Goal: Information Seeking & Learning: Learn about a topic

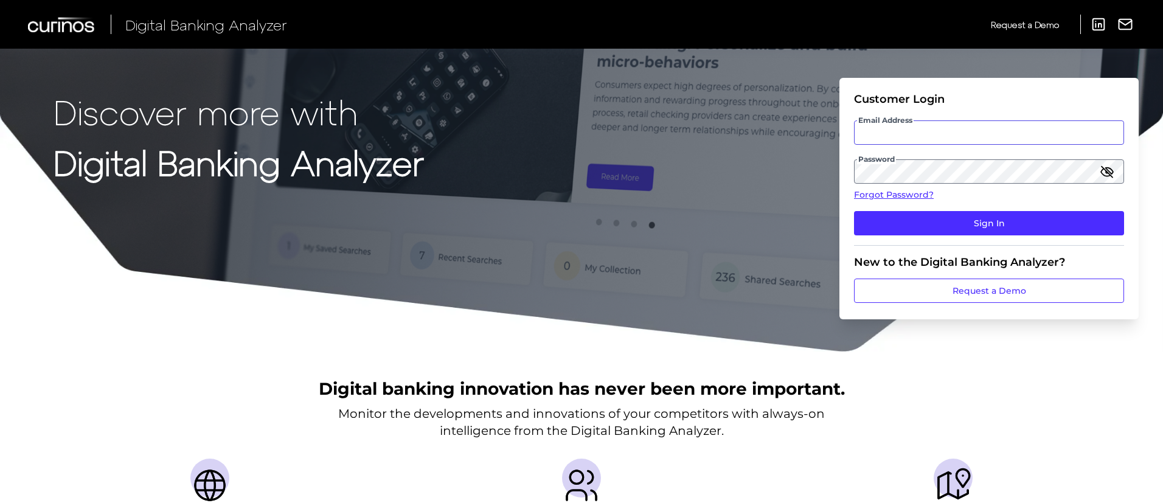
type input "[PERSON_NAME][EMAIL_ADDRESS][DOMAIN_NAME]"
click at [981, 115] on fieldset "Customer Login Email Address [EMAIL_ADDRESS][DOMAIN_NAME] Password Forgot Passw…" at bounding box center [989, 168] width 270 height 153
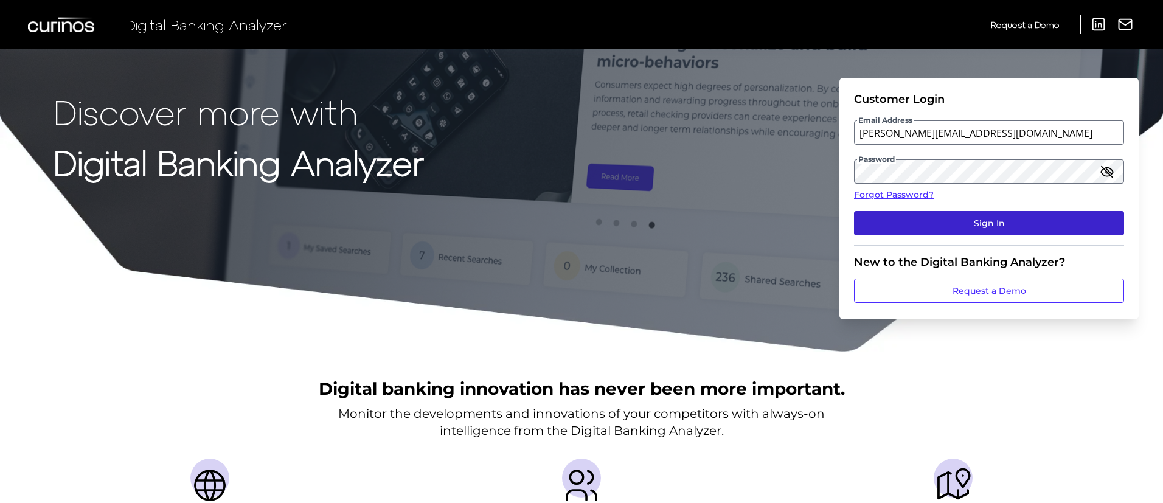
drag, startPoint x: 903, startPoint y: 214, endPoint x: 892, endPoint y: 218, distance: 11.7
click at [903, 214] on button "Sign In" at bounding box center [989, 223] width 270 height 24
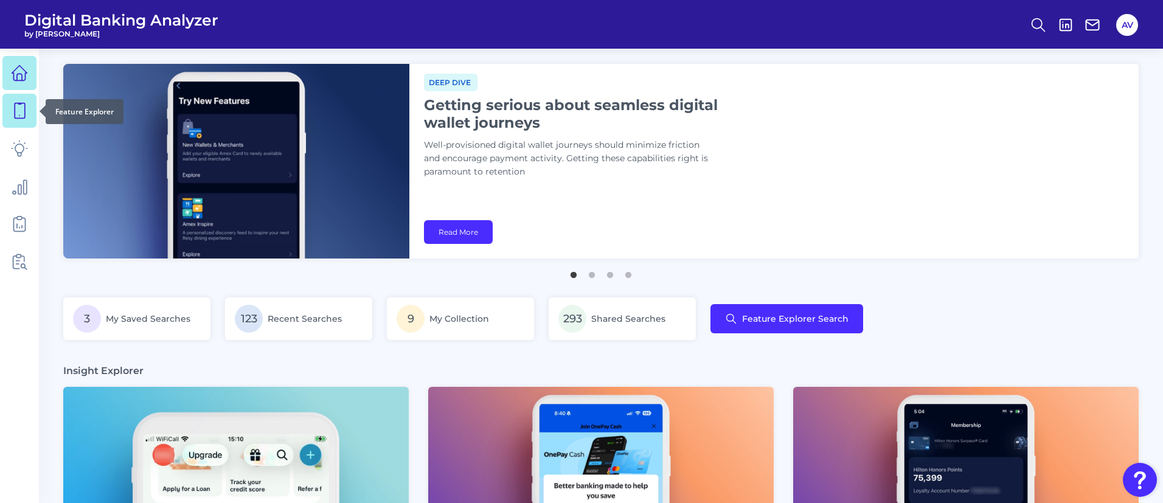
click at [19, 108] on icon at bounding box center [19, 110] width 17 height 17
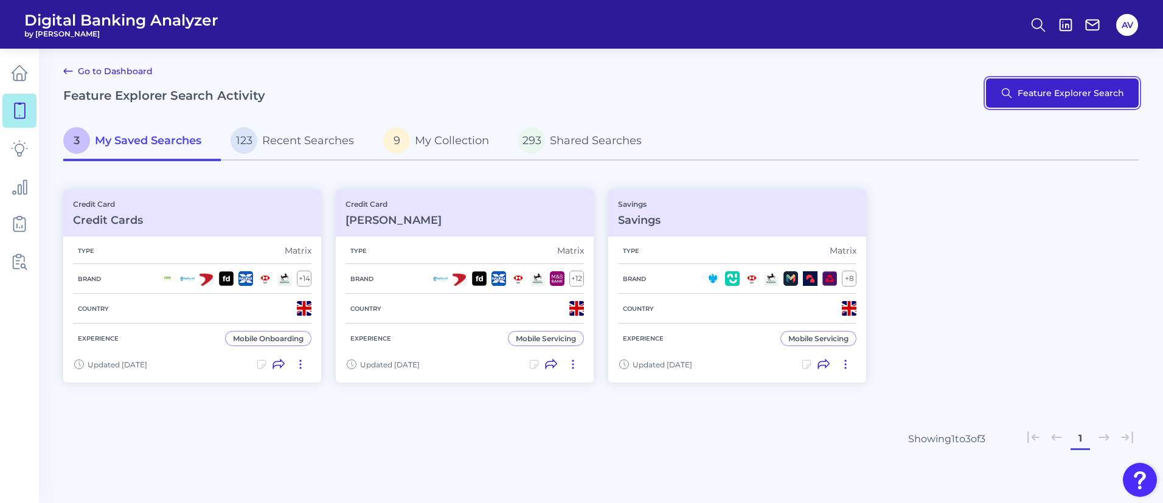
click at [1081, 89] on button "Feature Explorer Search" at bounding box center [1062, 92] width 153 height 29
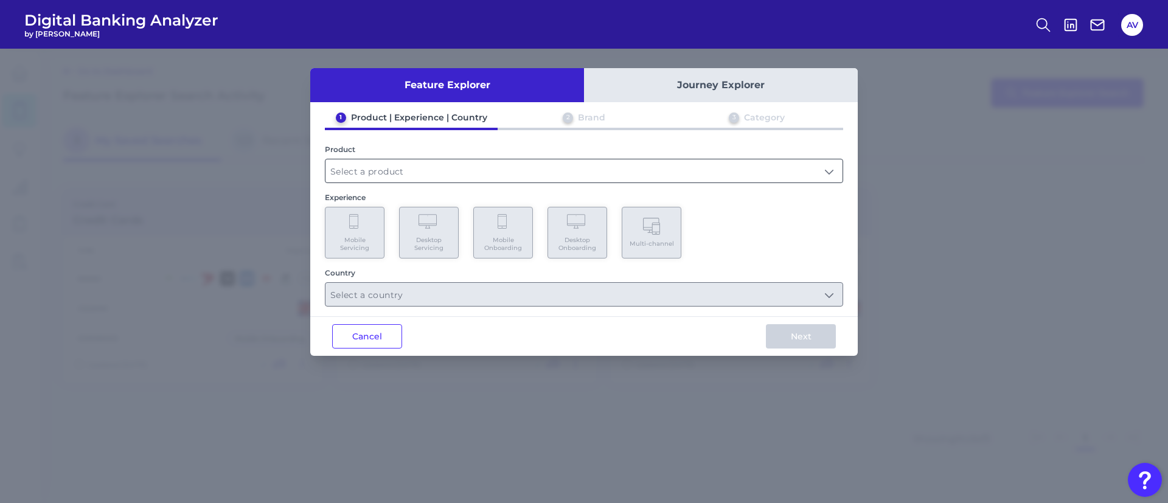
click at [569, 176] on input "text" at bounding box center [583, 170] width 517 height 23
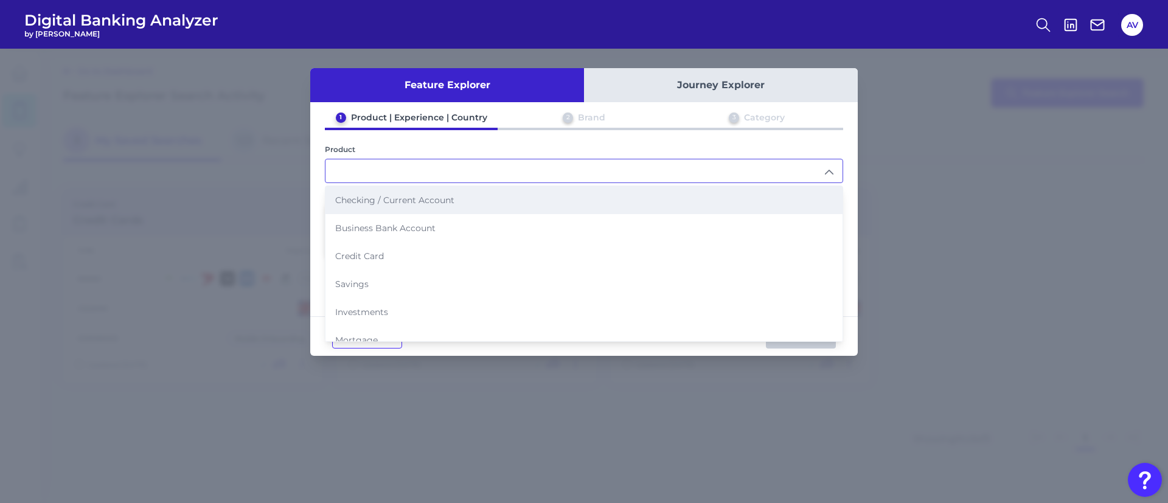
click at [513, 202] on li "Checking / Current Account" at bounding box center [583, 200] width 517 height 28
type input "Checking / Current Account"
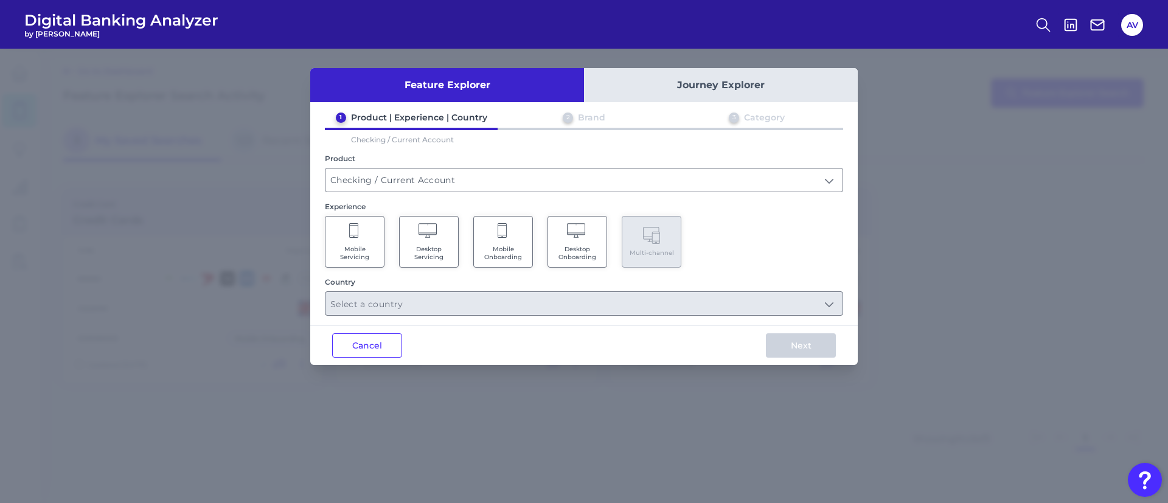
click at [370, 246] on span "Mobile Servicing" at bounding box center [355, 253] width 46 height 16
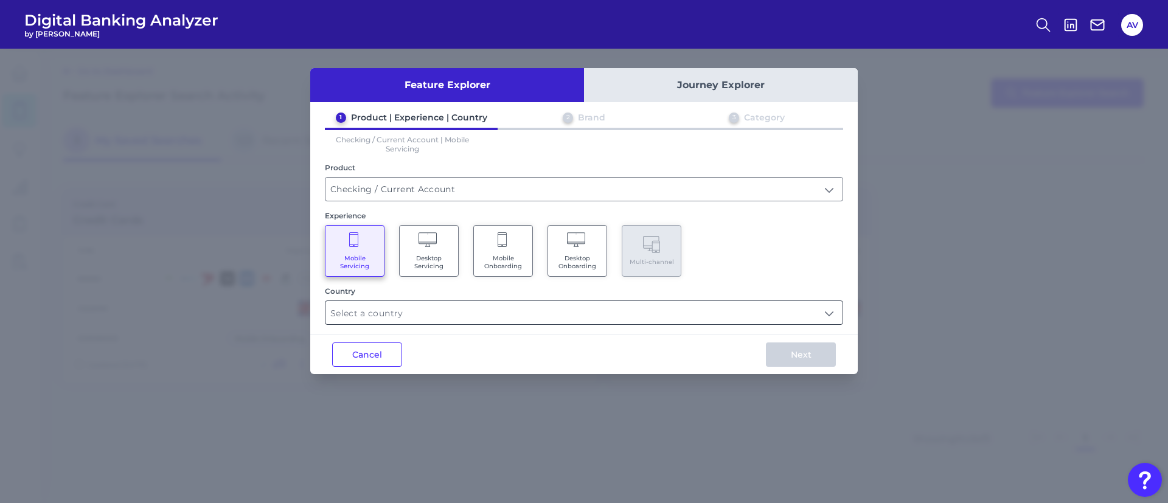
click at [401, 311] on input "text" at bounding box center [583, 312] width 517 height 23
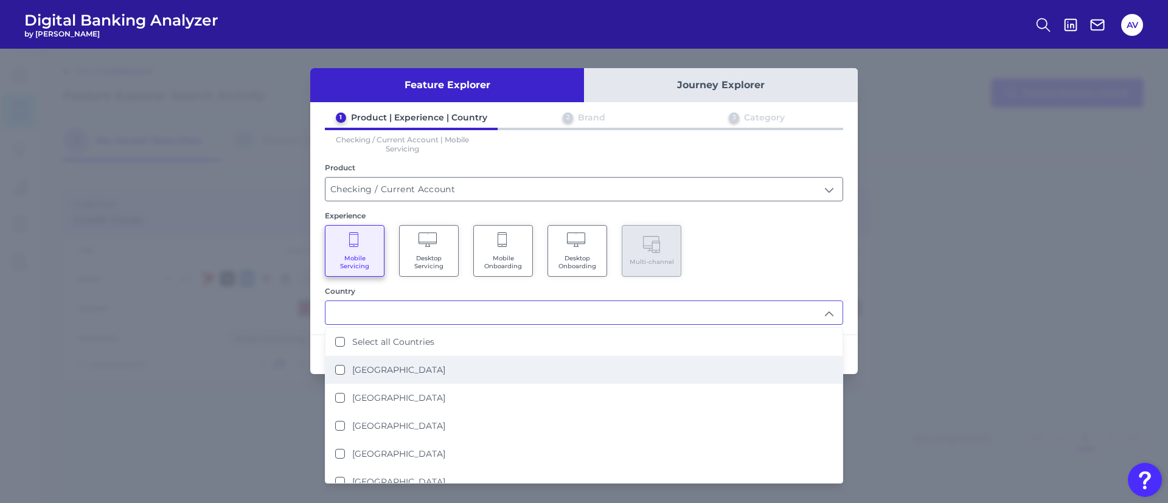
click at [439, 361] on li "[GEOGRAPHIC_DATA]" at bounding box center [583, 370] width 517 height 28
type input "[GEOGRAPHIC_DATA]"
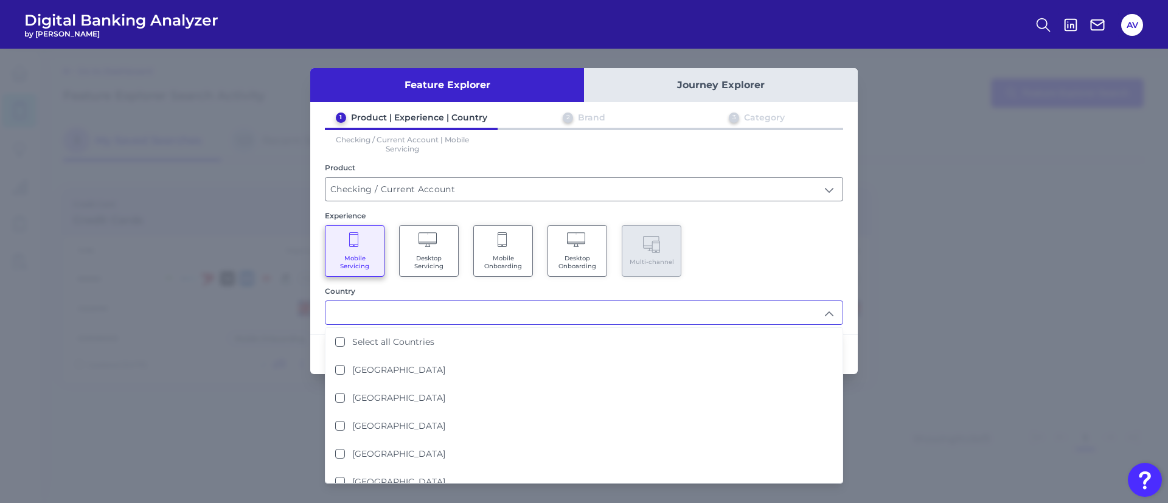
scroll to position [1, 0]
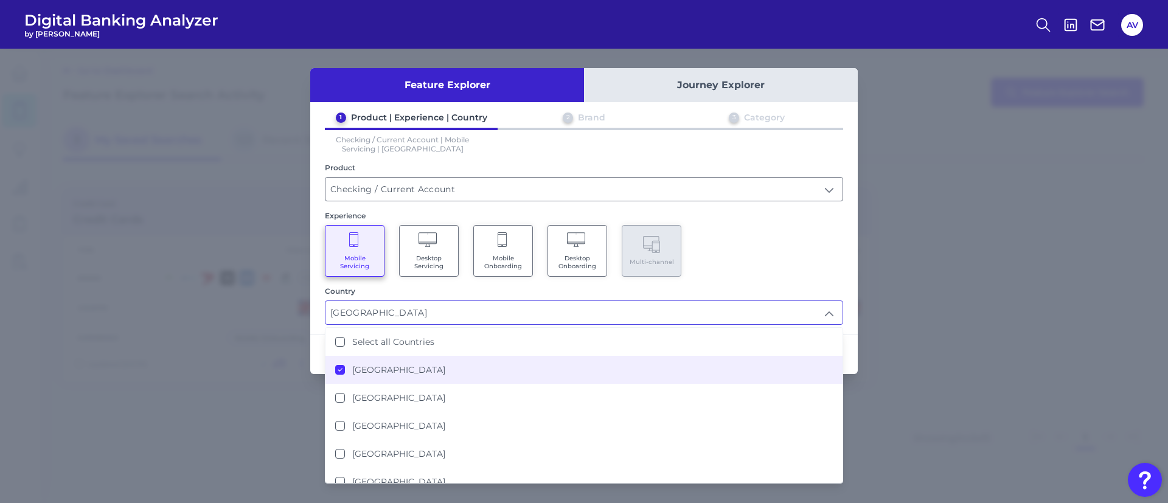
click at [767, 219] on div "Experience" at bounding box center [584, 215] width 518 height 9
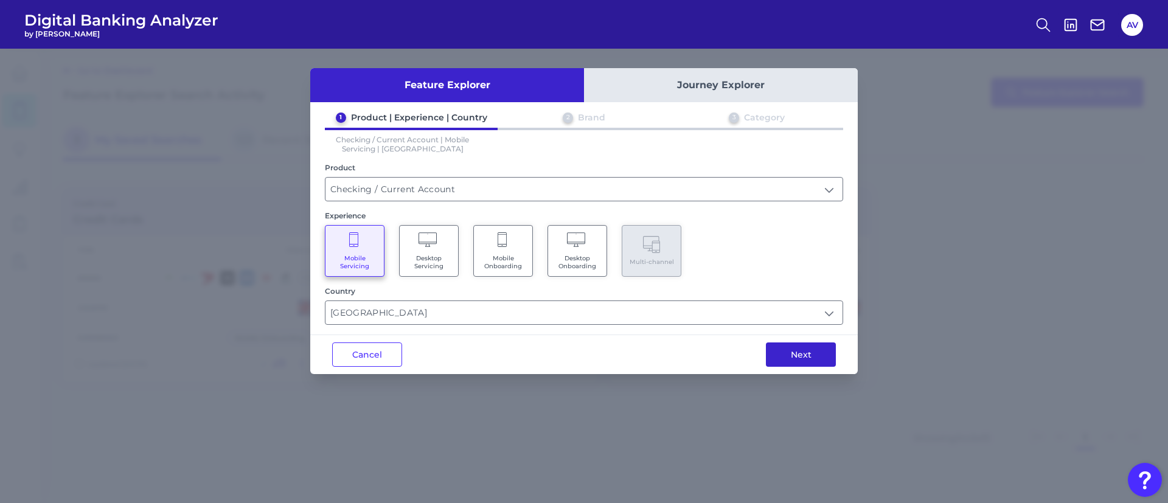
click at [808, 345] on button "Next" at bounding box center [801, 354] width 70 height 24
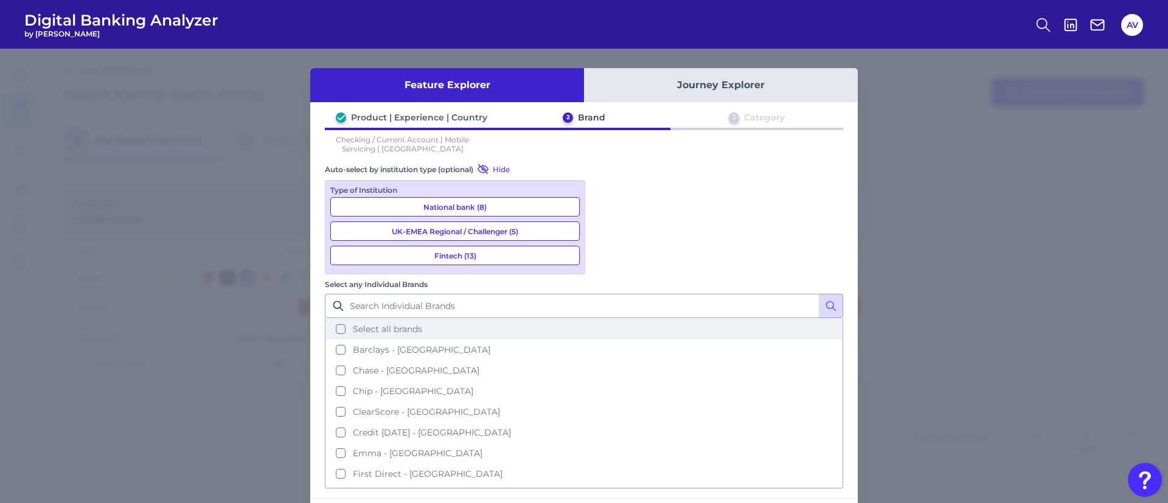
click at [422, 324] on span "Select all brands" at bounding box center [387, 329] width 69 height 11
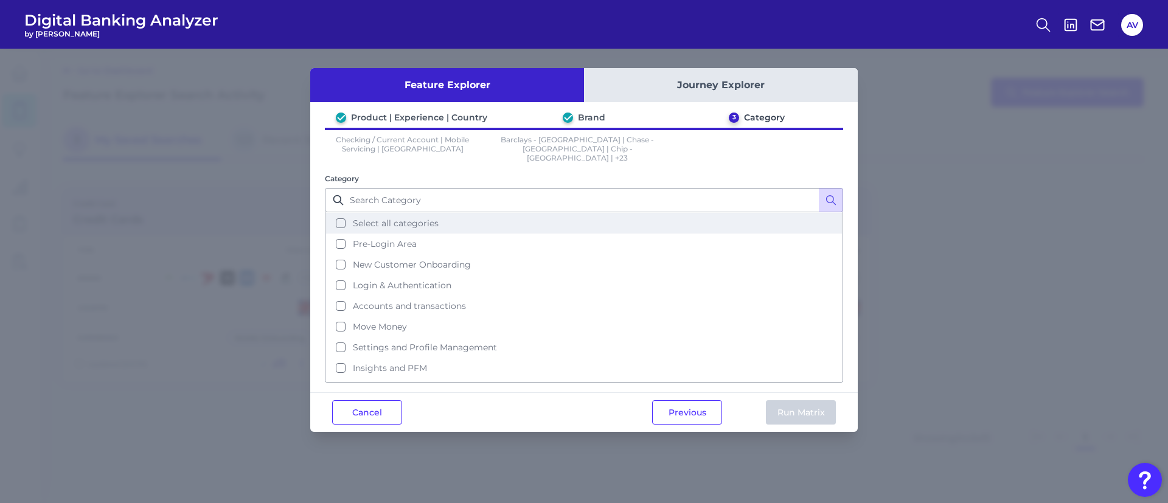
click at [425, 218] on span "Select all categories" at bounding box center [396, 223] width 86 height 11
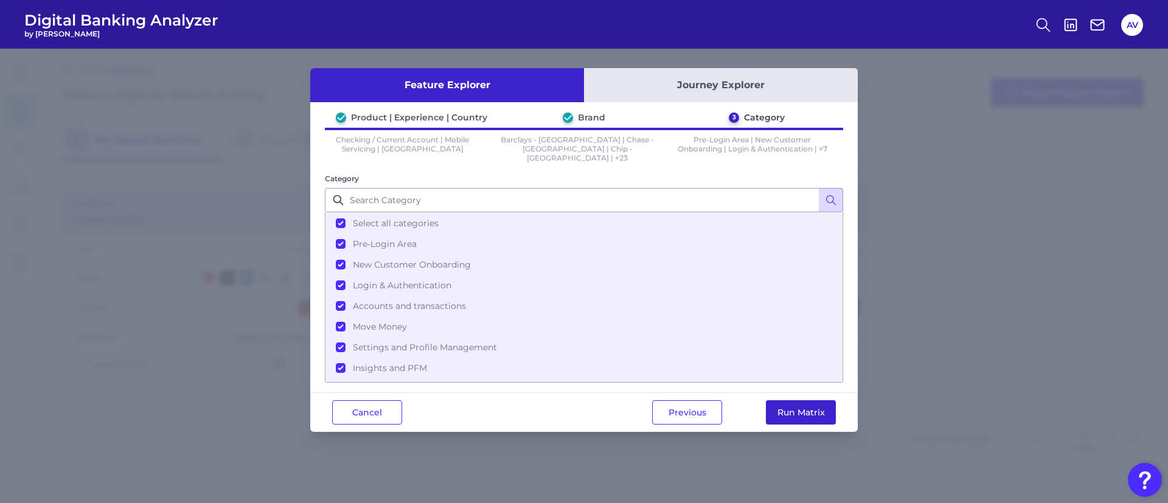
click at [792, 400] on button "Run Matrix" at bounding box center [801, 412] width 70 height 24
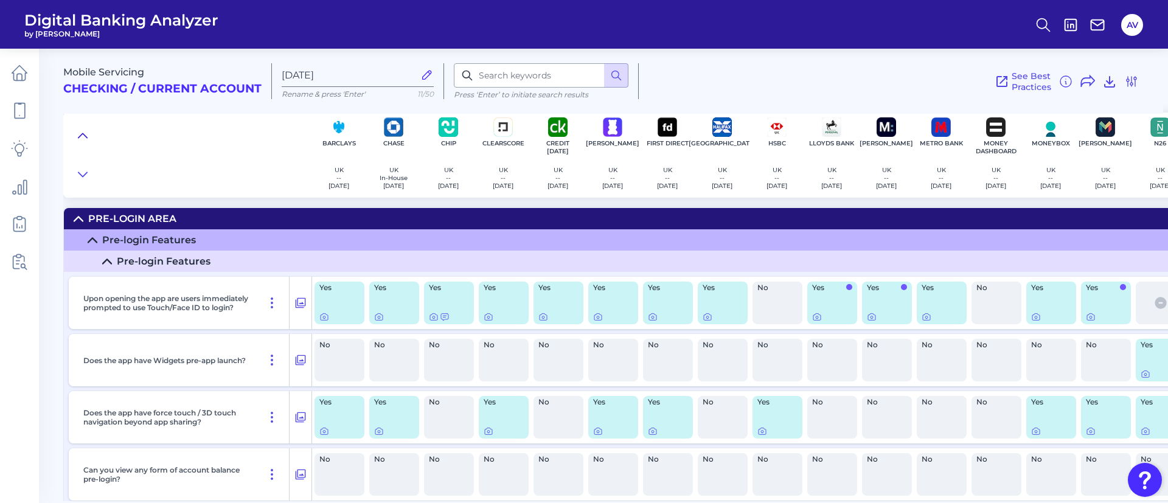
click at [80, 131] on icon at bounding box center [83, 136] width 10 height 12
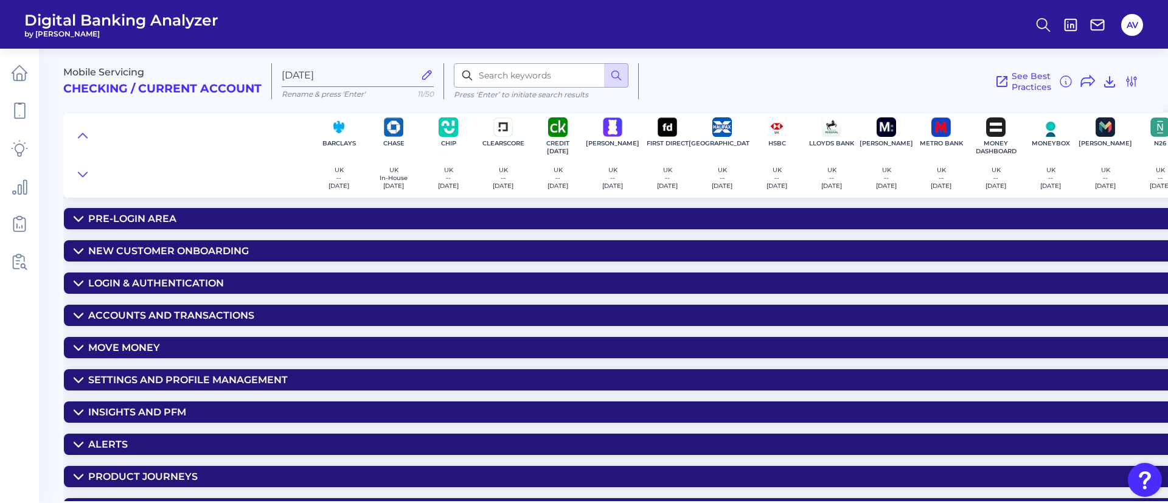
click at [174, 279] on div "Login & Authentication" at bounding box center [156, 283] width 136 height 12
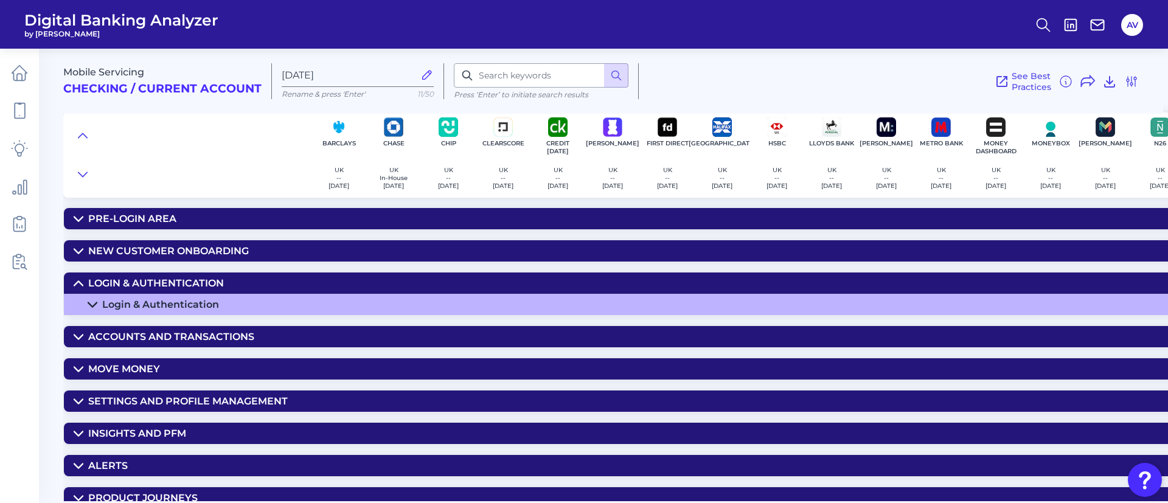
click at [184, 303] on div "Login & Authentication" at bounding box center [160, 305] width 117 height 12
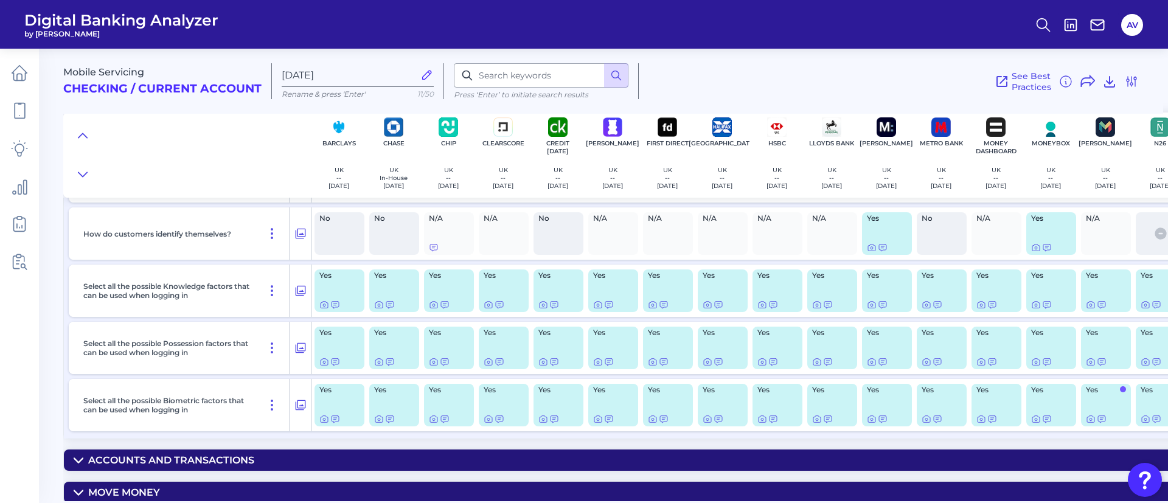
scroll to position [365, 0]
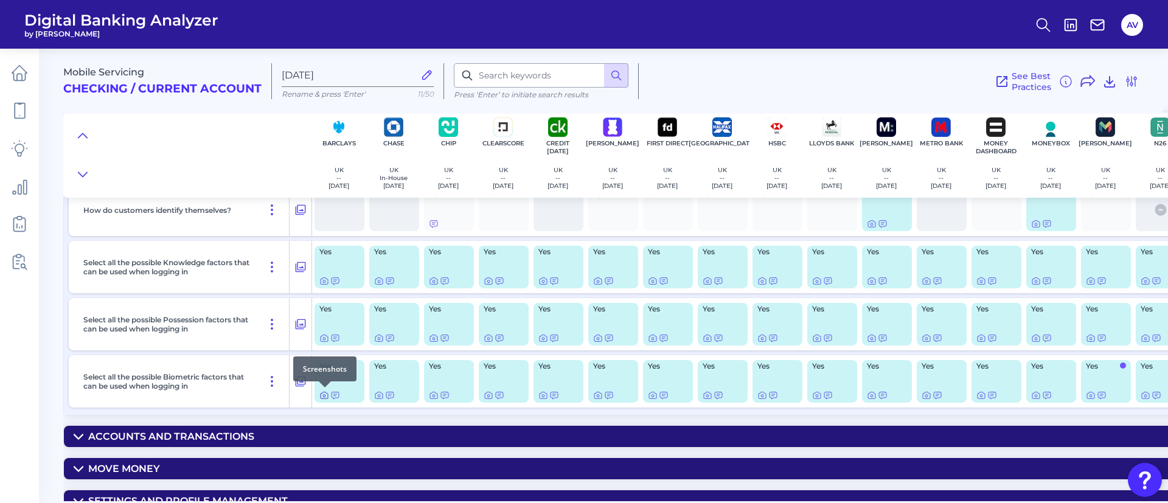
click at [327, 395] on icon at bounding box center [324, 396] width 10 height 10
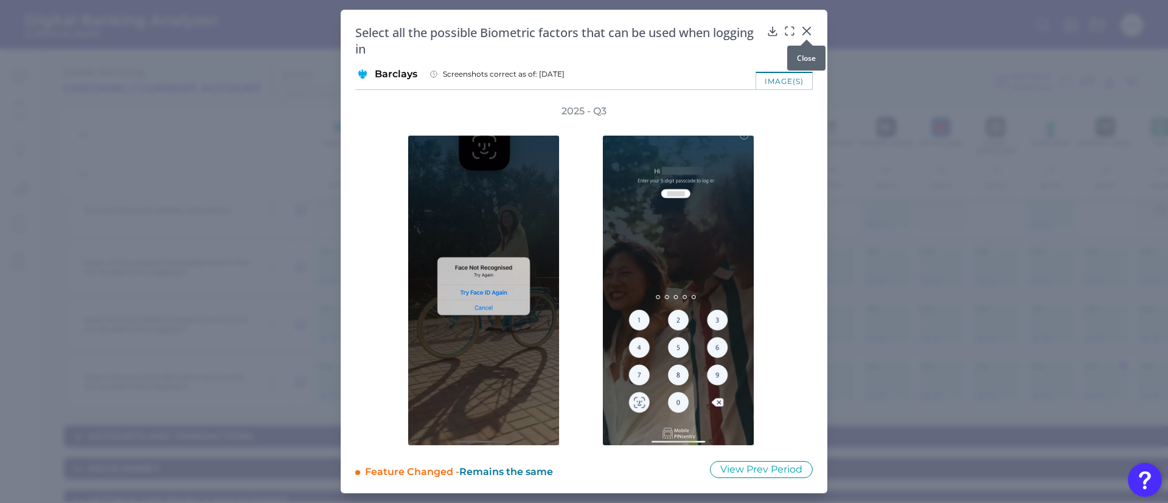
click at [808, 29] on icon at bounding box center [806, 30] width 7 height 7
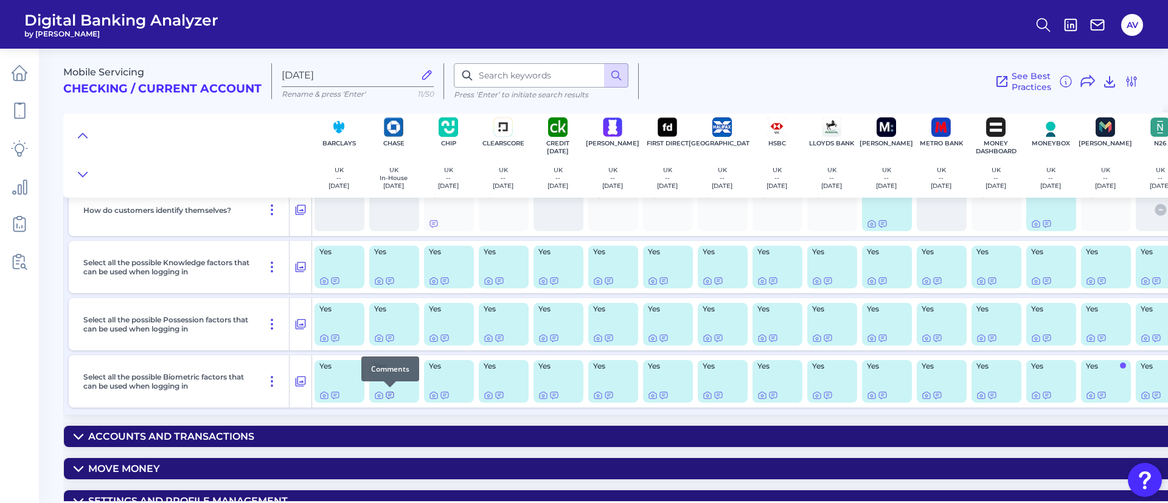
click at [392, 396] on icon at bounding box center [390, 396] width 10 height 10
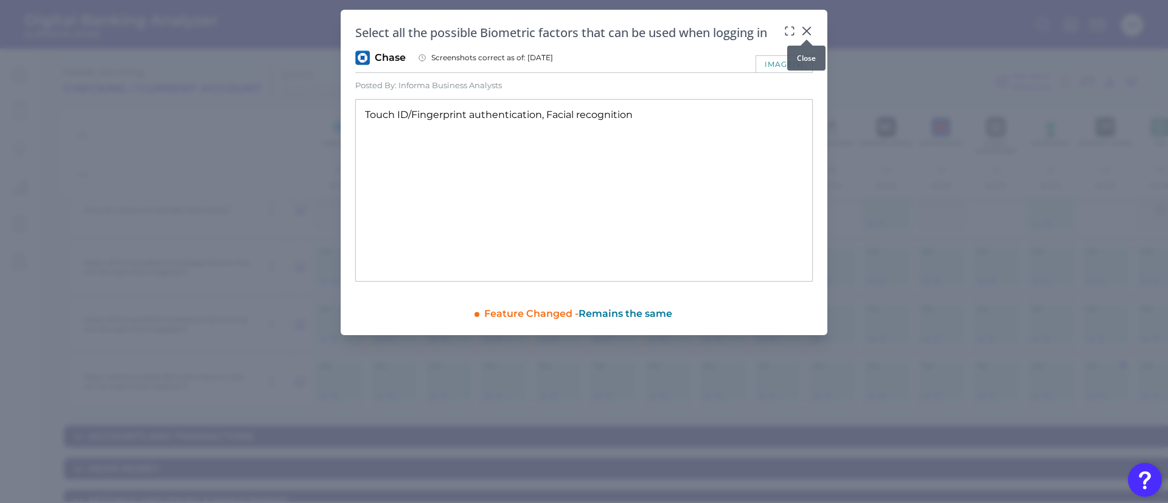
click at [812, 26] on icon at bounding box center [807, 31] width 12 height 12
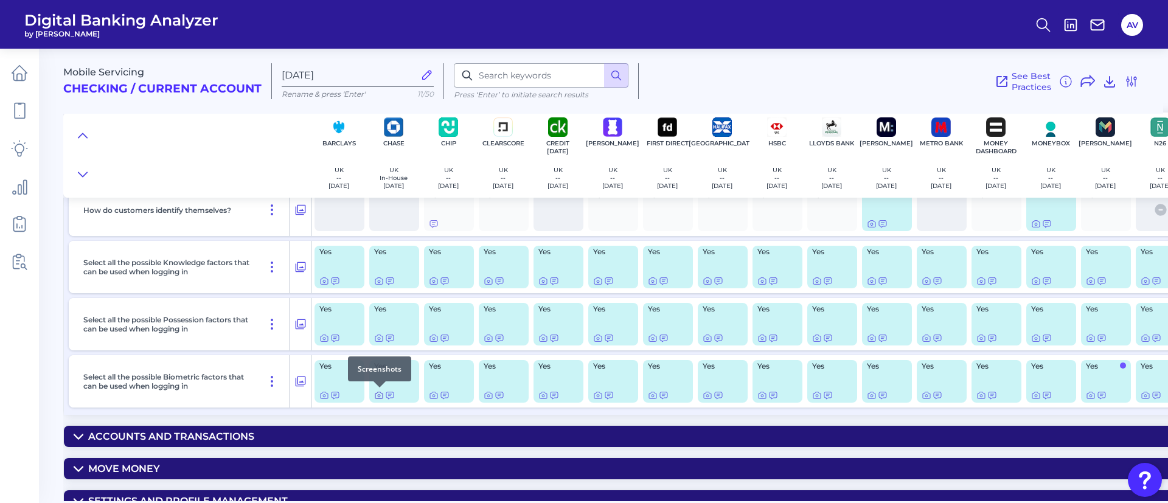
click at [381, 395] on icon at bounding box center [379, 396] width 10 height 10
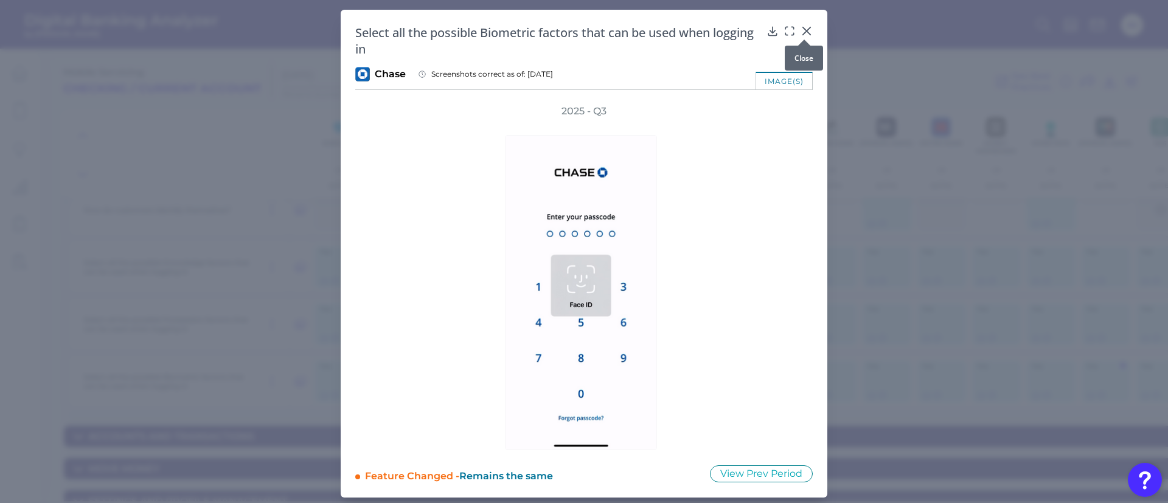
click at [801, 30] on icon at bounding box center [807, 31] width 12 height 12
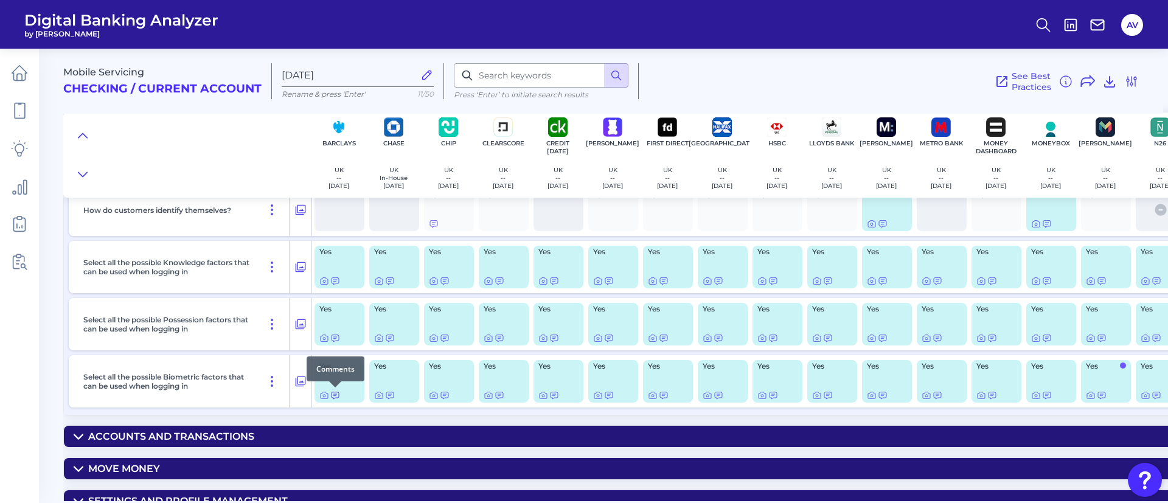
click at [335, 399] on icon at bounding box center [335, 396] width 10 height 10
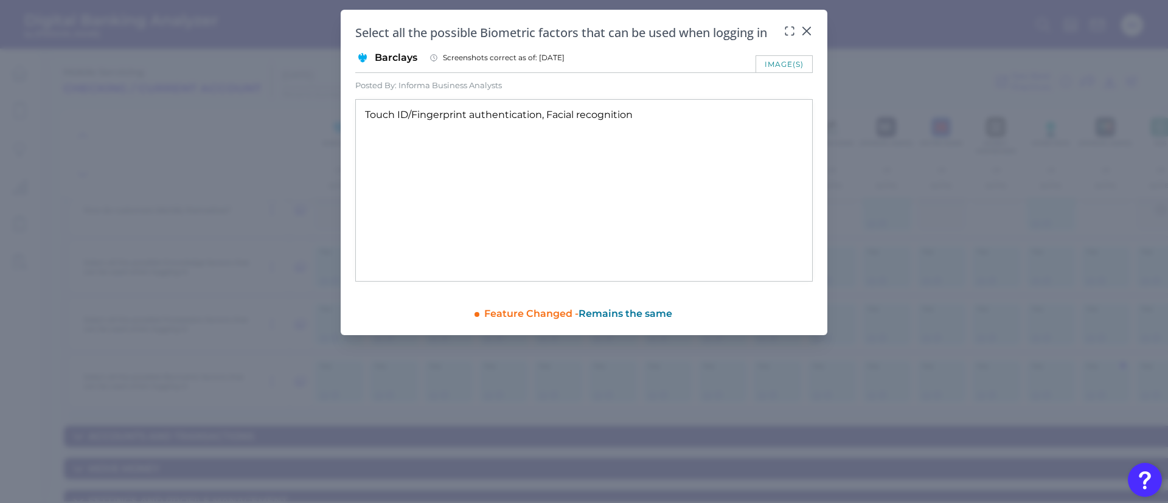
click at [814, 23] on div "Select all the possible Biometric factors that can be used when logging in Barc…" at bounding box center [584, 172] width 487 height 325
click at [813, 28] on div "Select all the possible Biometric factors that can be used when logging in Barc…" at bounding box center [584, 172] width 487 height 325
click at [807, 29] on icon at bounding box center [807, 31] width 12 height 12
